Goal: Book appointment/travel/reservation

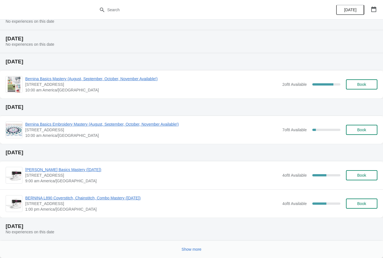
scroll to position [73, 0]
click at [366, 176] on span "Book" at bounding box center [361, 175] width 9 height 4
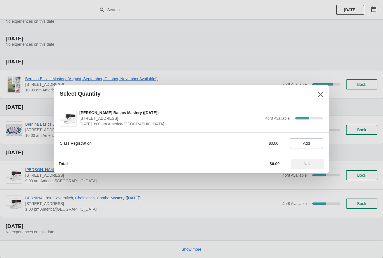
click at [314, 147] on button "Add" at bounding box center [307, 143] width 34 height 10
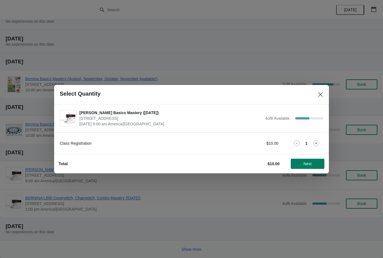
click at [304, 164] on span "Next" at bounding box center [308, 164] width 8 height 4
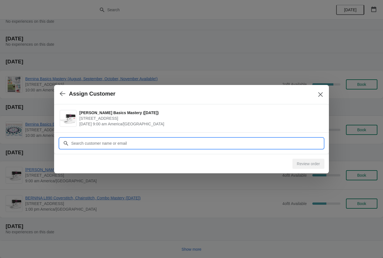
click at [267, 139] on input "Customer" at bounding box center [197, 143] width 252 height 10
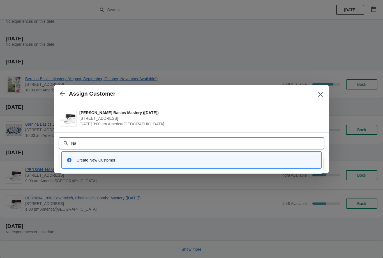
type input "N"
click at [65, 97] on button "button" at bounding box center [62, 93] width 10 height 11
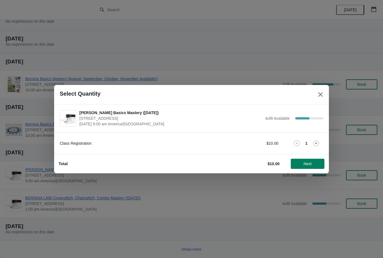
click at [311, 154] on div "Total $10.00 Next" at bounding box center [189, 161] width 270 height 15
click at [312, 162] on span "Next" at bounding box center [308, 164] width 8 height 4
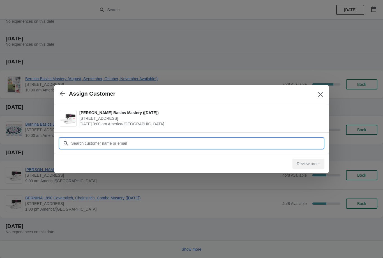
click at [224, 144] on input "Customer" at bounding box center [197, 143] width 252 height 10
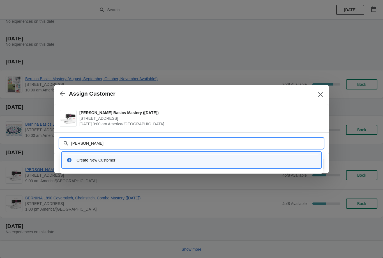
type input "[PERSON_NAME]"
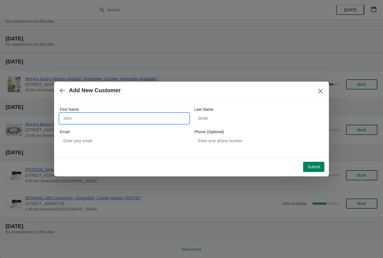
click at [159, 118] on input "First Name" at bounding box center [124, 118] width 129 height 10
type input "[PERSON_NAME]"
click at [238, 116] on input "Last Name" at bounding box center [258, 118] width 129 height 10
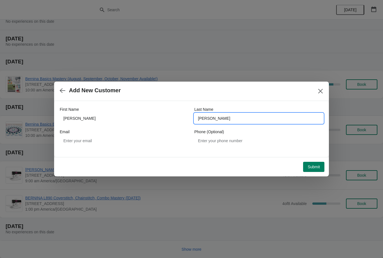
type input "[PERSON_NAME]"
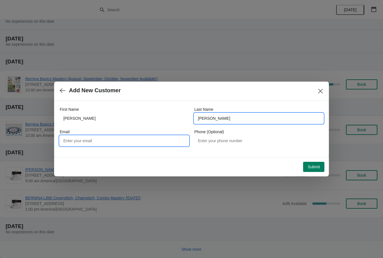
click at [120, 138] on input "Email" at bounding box center [124, 141] width 129 height 10
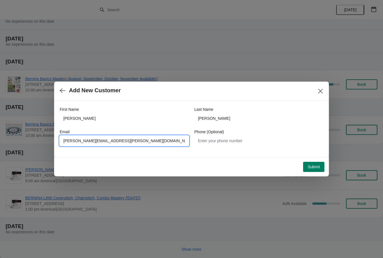
type input "[PERSON_NAME][EMAIL_ADDRESS][PERSON_NAME][DOMAIN_NAME]"
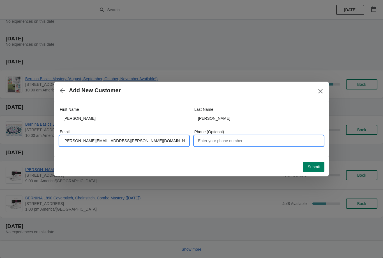
click at [239, 141] on input "Phone (Optional)" at bounding box center [258, 141] width 129 height 10
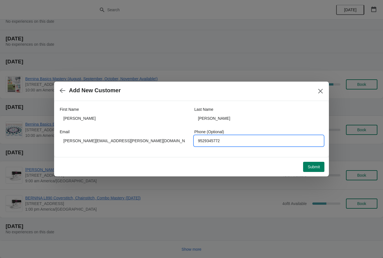
click at [206, 141] on input "9529345772" at bounding box center [258, 141] width 129 height 10
type input "[PHONE_NUMBER]"
click at [317, 165] on span "Submit" at bounding box center [314, 167] width 12 height 4
